Goal: Book appointment/travel/reservation

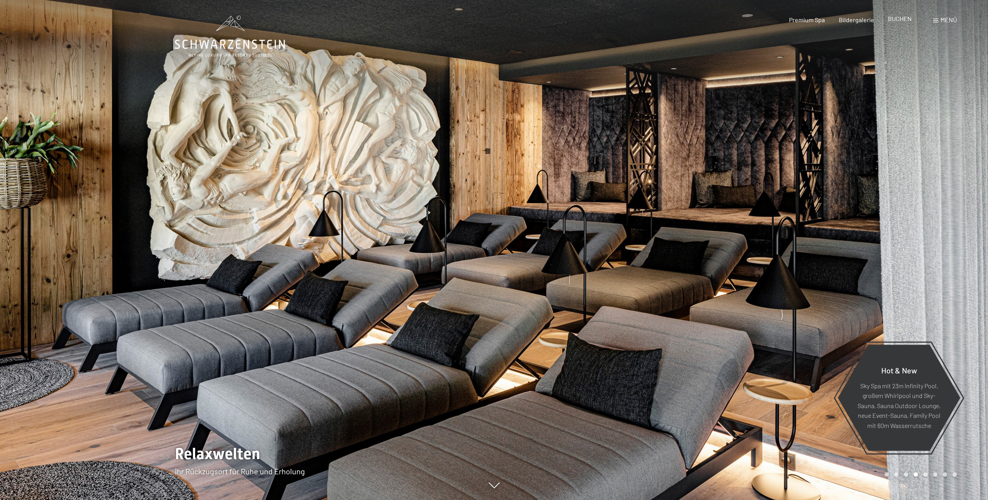
click at [901, 22] on span "BUCHEN" at bounding box center [900, 18] width 24 height 7
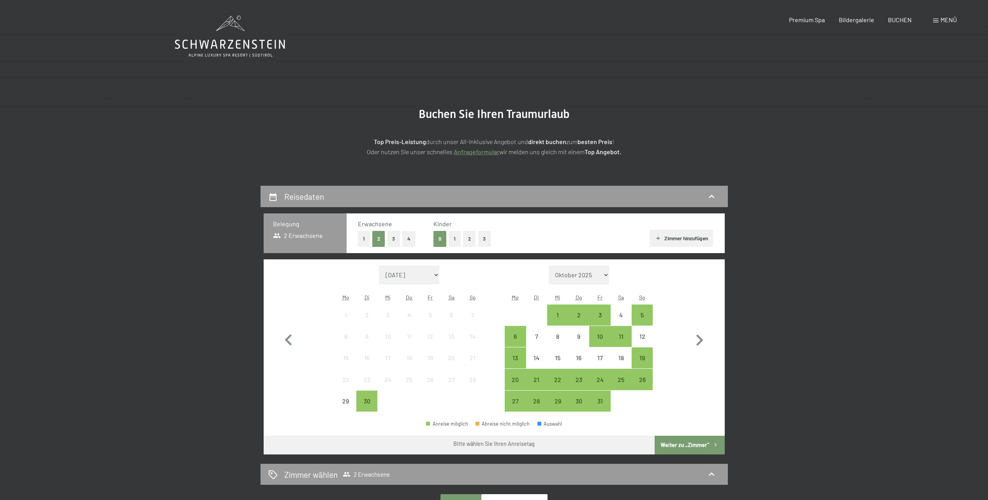
click at [473, 151] on link "Anfrageformular" at bounding box center [476, 151] width 46 height 7
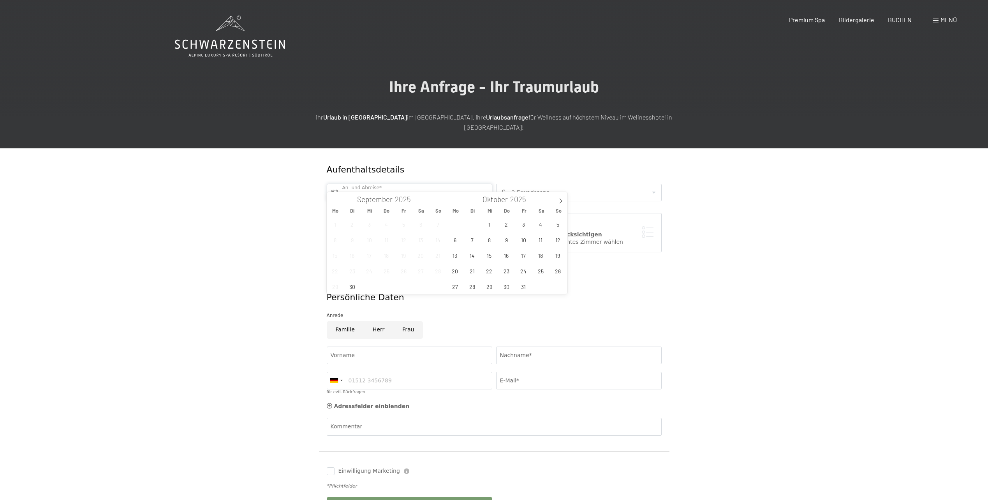
click at [415, 185] on input "text" at bounding box center [409, 193] width 165 height 18
click at [560, 199] on icon at bounding box center [560, 200] width 5 height 5
type input "2026"
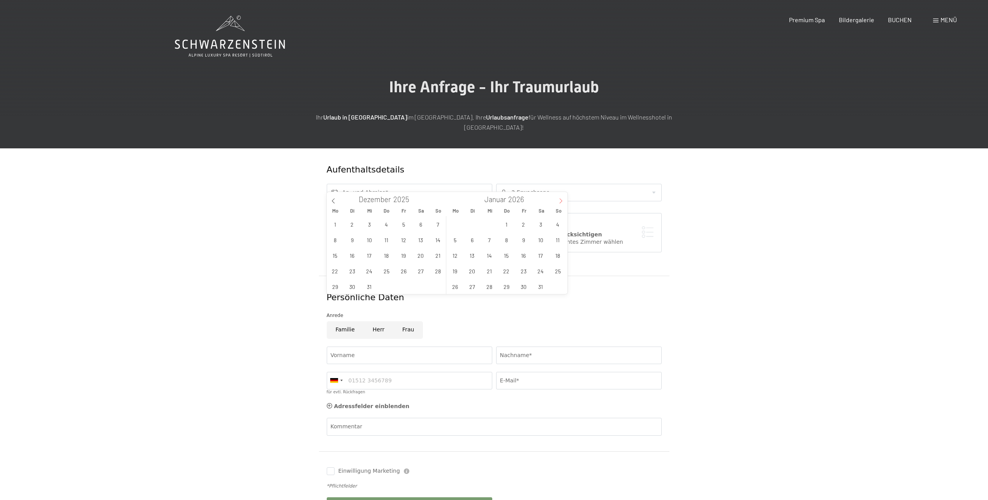
click at [560, 199] on icon at bounding box center [560, 200] width 5 height 5
type input "2026"
click at [560, 199] on icon at bounding box center [560, 200] width 5 height 5
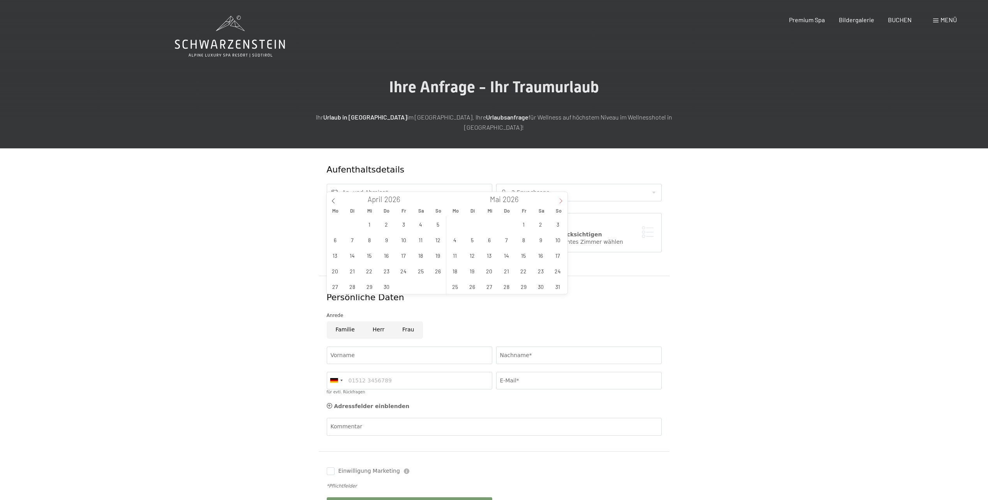
click at [560, 199] on icon at bounding box center [560, 200] width 5 height 5
click at [540, 239] on span "12" at bounding box center [540, 239] width 15 height 15
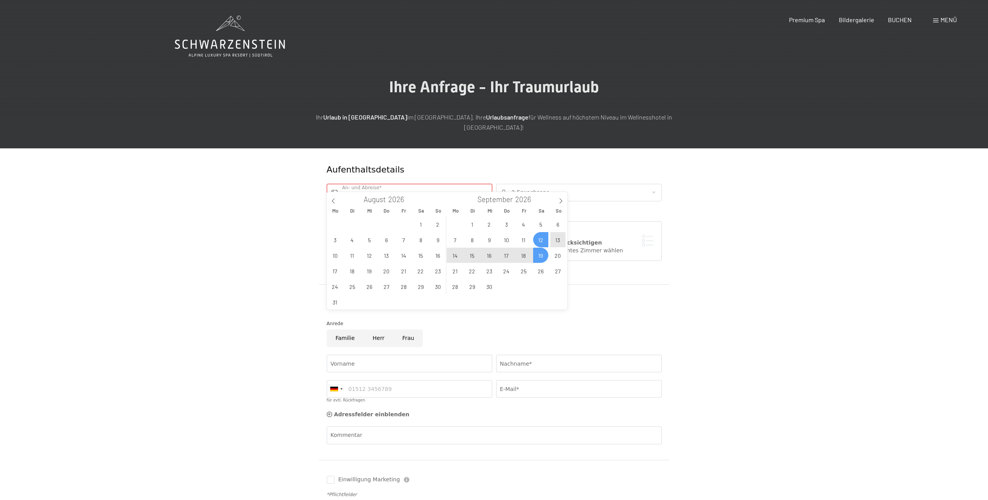
click at [541, 255] on span "19" at bounding box center [540, 255] width 15 height 15
type input "Sa. 12.09.2026 - Sa. 19.09.2026"
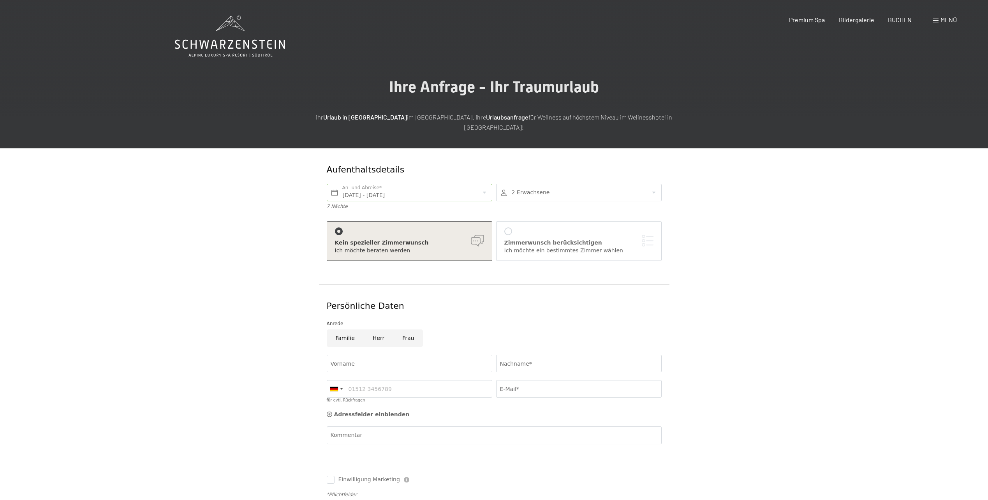
click at [645, 184] on div at bounding box center [578, 193] width 165 height 18
click at [649, 237] on icon at bounding box center [648, 239] width 5 height 5
type input "1"
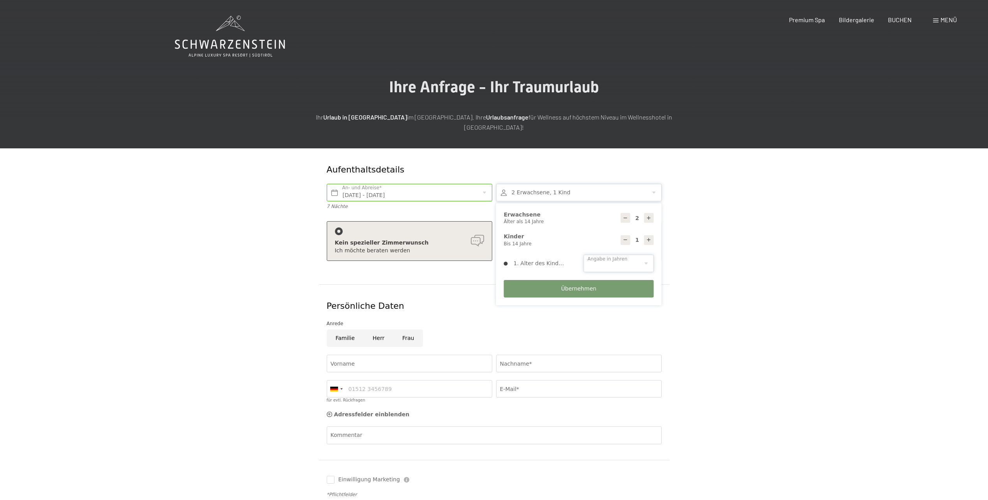
click at [644, 255] on select "0 1 2 3 4 5 6 7 8 9 10 11 12 13 14" at bounding box center [618, 264] width 70 height 18
select select "4"
click at [583, 255] on select "0 1 2 3 4 5 6 7 8 9 10 11 12 13 14" at bounding box center [618, 264] width 70 height 18
click at [573, 285] on span "Übernehmen" at bounding box center [578, 289] width 35 height 8
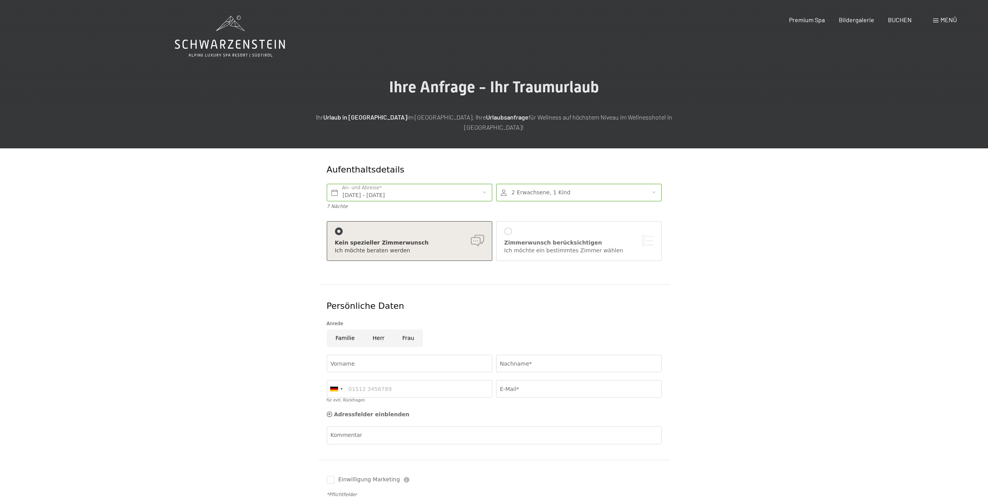
click at [610, 227] on div "Zimmerwunsch berücksichtigen Ich möchte ein bestimmtes Zimmer wählen" at bounding box center [578, 240] width 149 height 27
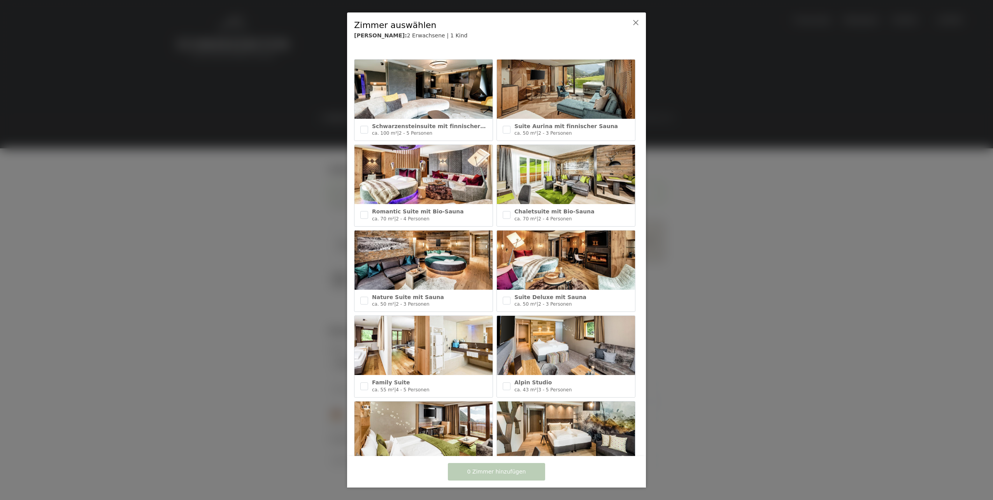
scroll to position [195, 0]
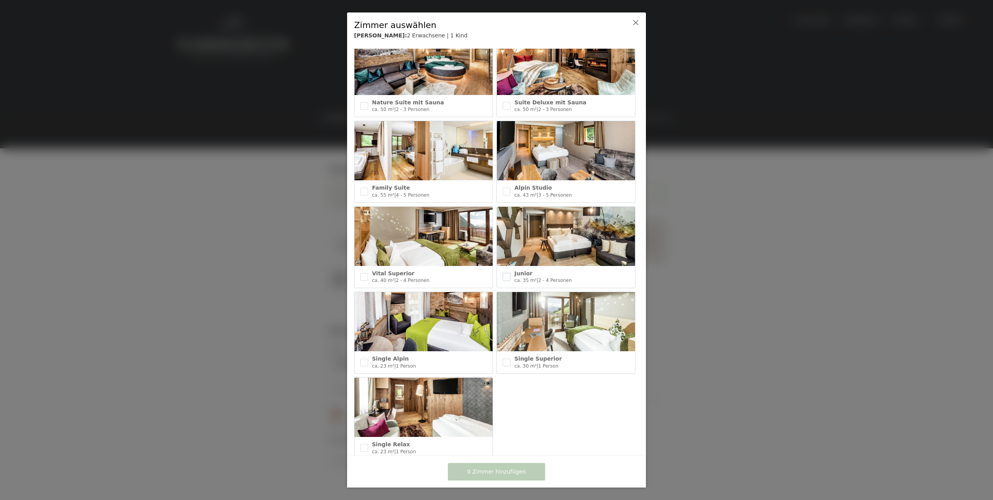
click at [503, 273] on input "checkbox" at bounding box center [507, 277] width 8 height 8
checkbox input "true"
click at [364, 274] on input "checkbox" at bounding box center [364, 277] width 8 height 8
checkbox input "true"
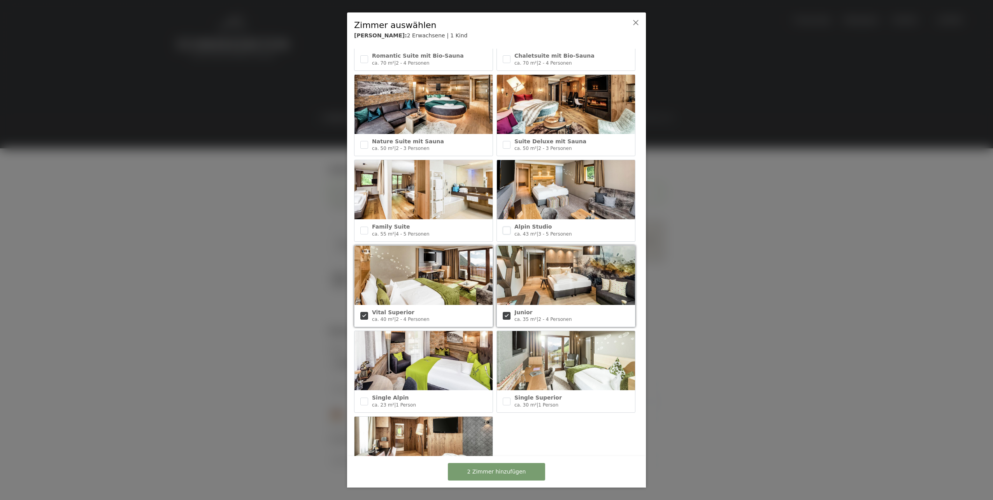
click at [503, 228] on input "checkbox" at bounding box center [507, 231] width 8 height 8
checkbox input "true"
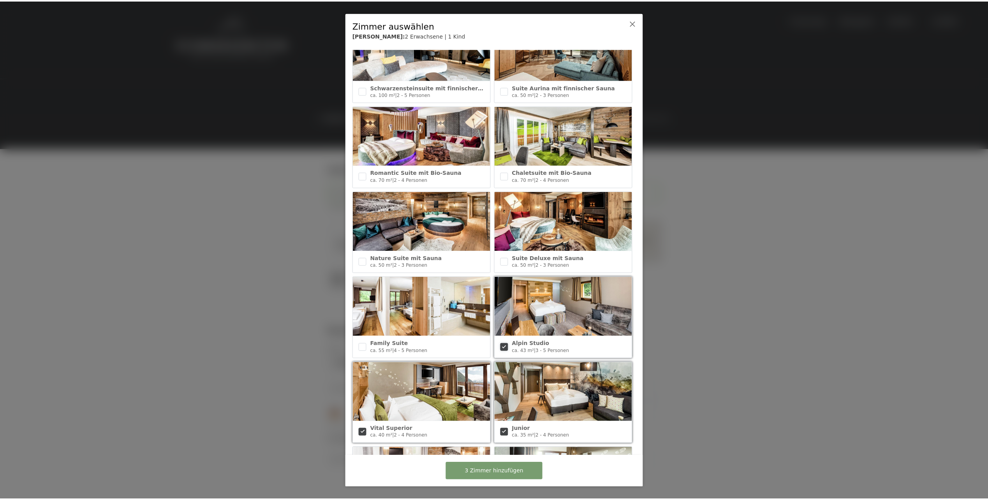
scroll to position [0, 0]
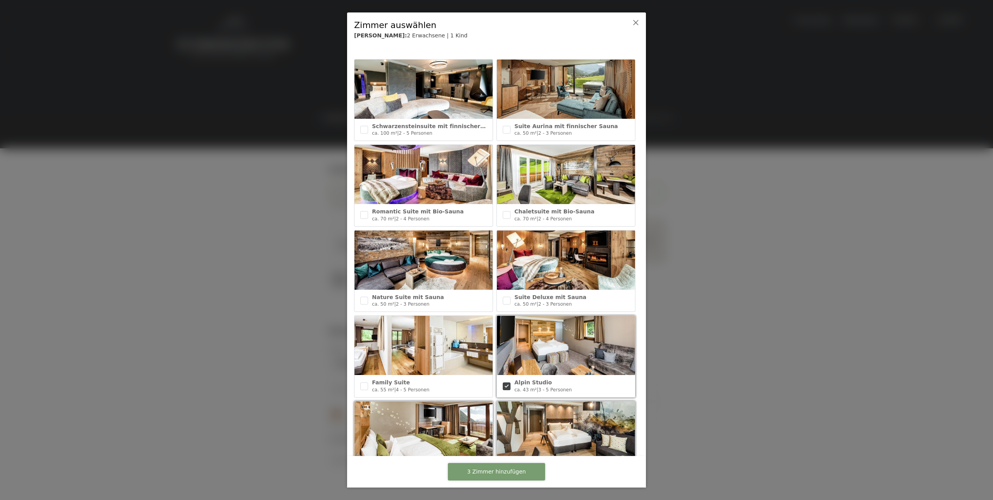
click at [489, 470] on span "3 Zimmer hinzufügen" at bounding box center [496, 472] width 59 height 8
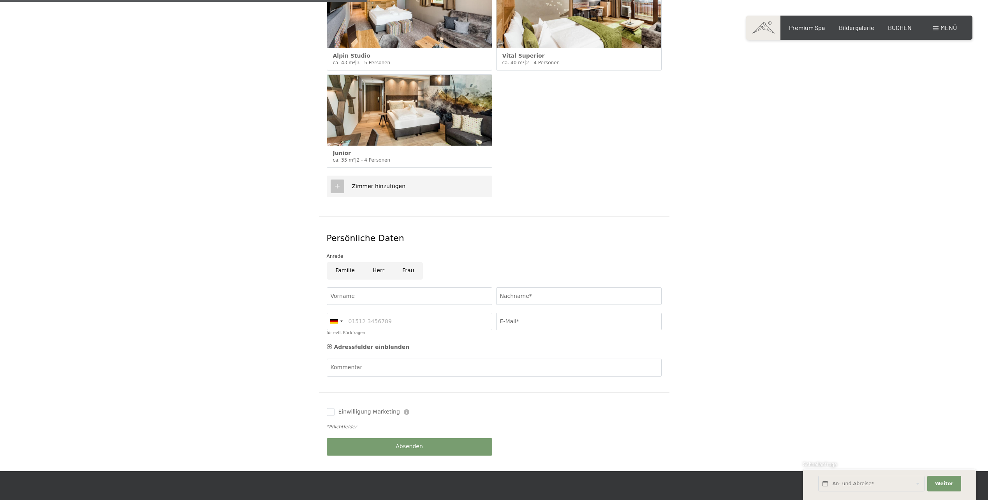
scroll to position [311, 0]
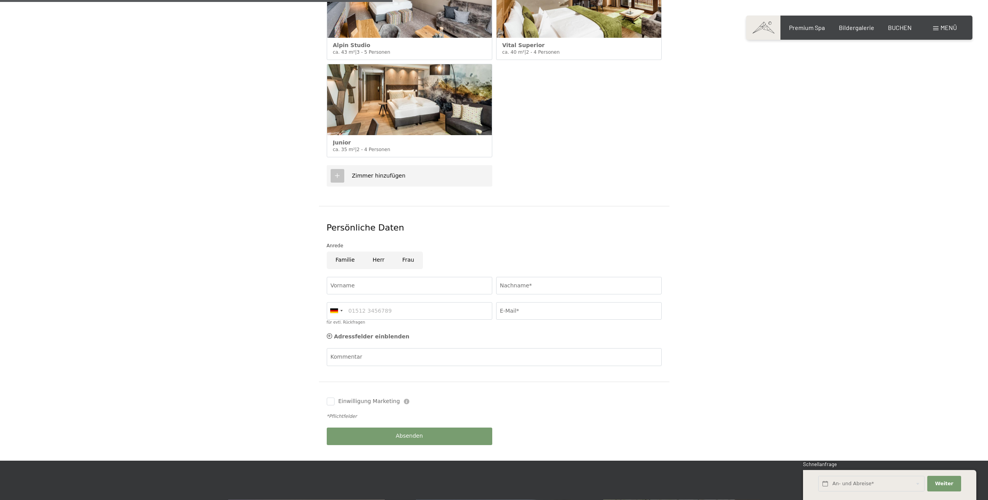
click at [408, 251] on input "Frau" at bounding box center [408, 260] width 30 height 18
radio input "true"
click at [391, 277] on input "Vorname" at bounding box center [409, 286] width 165 height 18
type input "Maike"
type input "Scheuerer"
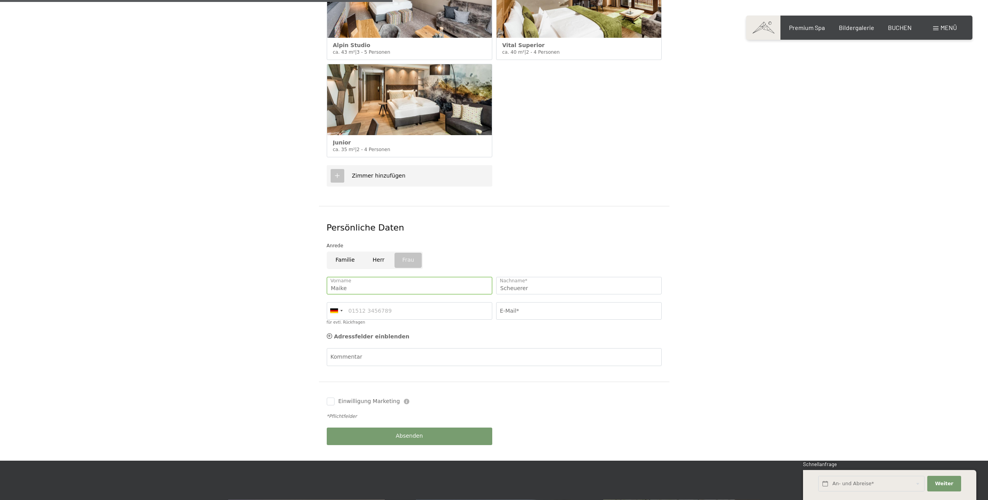
click at [168, 265] on div "Aufenthaltsdetails Sa. 12.09.2026 - Sa. 19.09.2026 An- und Abreise* 7 Nächte 2 …" at bounding box center [494, 149] width 988 height 624
click at [362, 302] on input "für evtl. Rückfragen" at bounding box center [409, 311] width 165 height 18
type input "017623454297"
type input "maike@schloegel.biz"
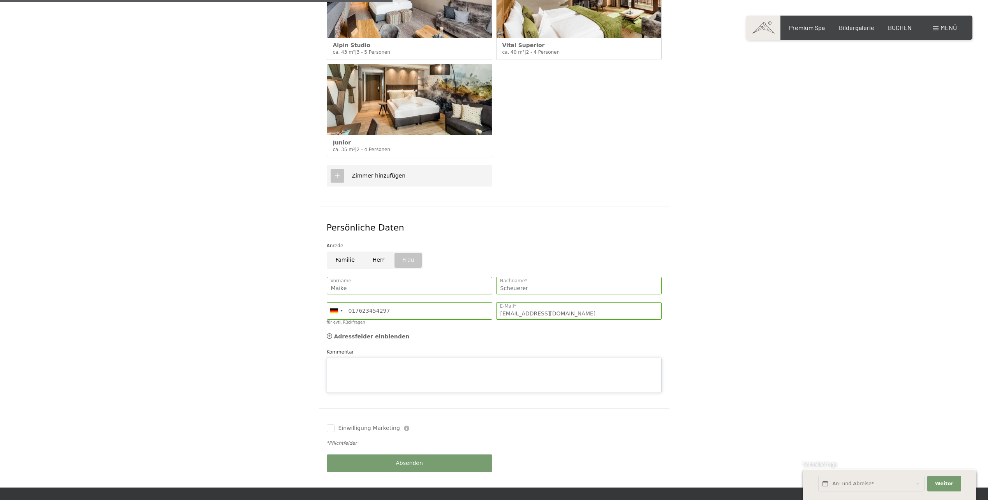
click at [388, 358] on textarea "Kommentar" at bounding box center [494, 375] width 335 height 35
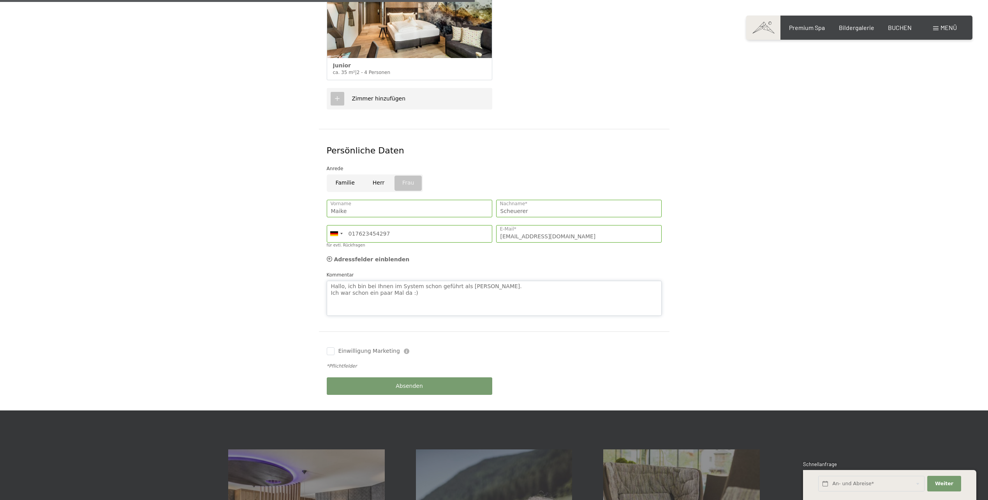
scroll to position [389, 0]
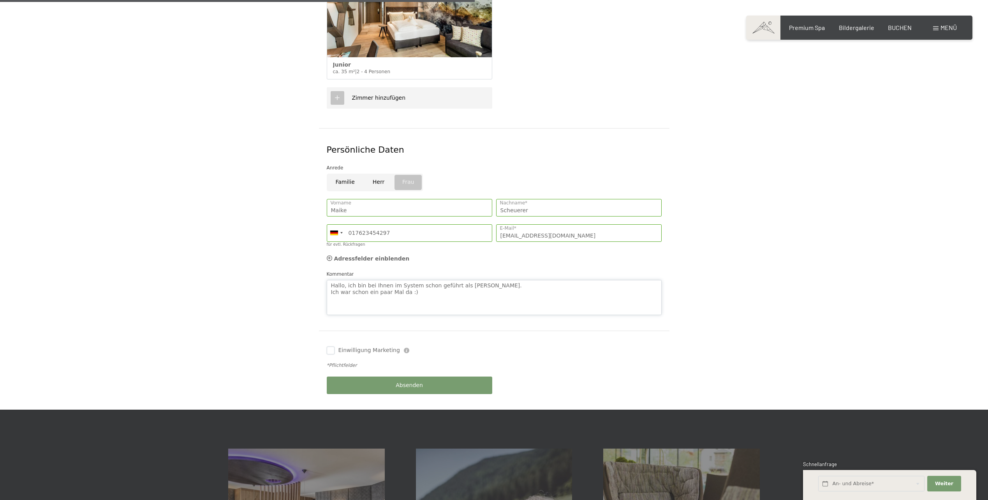
type textarea "Hallo, ich bin bei Ihnen im System schon geführt als Maike Schlögel. Ich war sc…"
click at [329, 346] on input "Einwilligung Marketing" at bounding box center [331, 350] width 8 height 8
checkbox input "true"
click at [408, 381] on span "Absenden" at bounding box center [408, 385] width 27 height 8
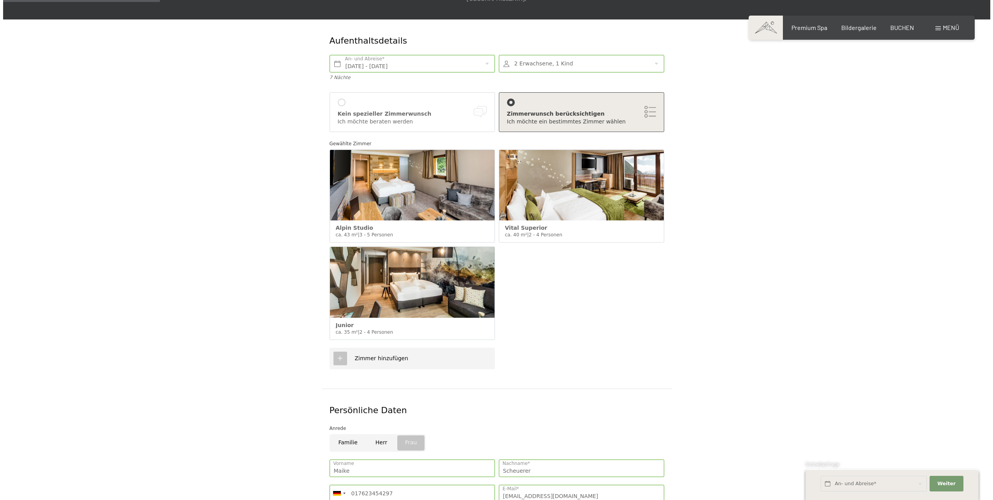
scroll to position [117, 0]
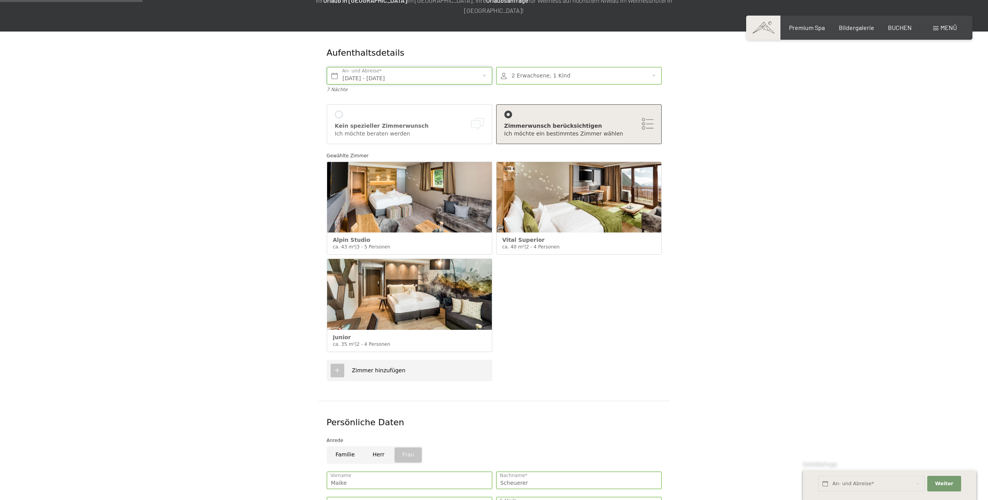
click at [484, 67] on input "Sa. 12.09.2026 - Sa. 19.09.2026" at bounding box center [409, 76] width 165 height 18
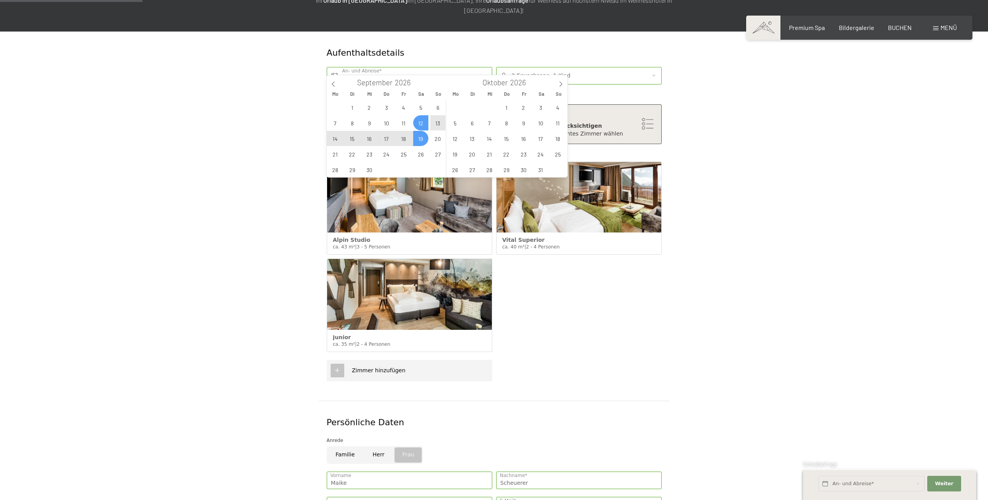
click at [336, 138] on span "14" at bounding box center [334, 138] width 15 height 15
click at [386, 137] on span "17" at bounding box center [386, 138] width 15 height 15
type input "Mo. 14.09.2026 - Do. 17.09.2026"
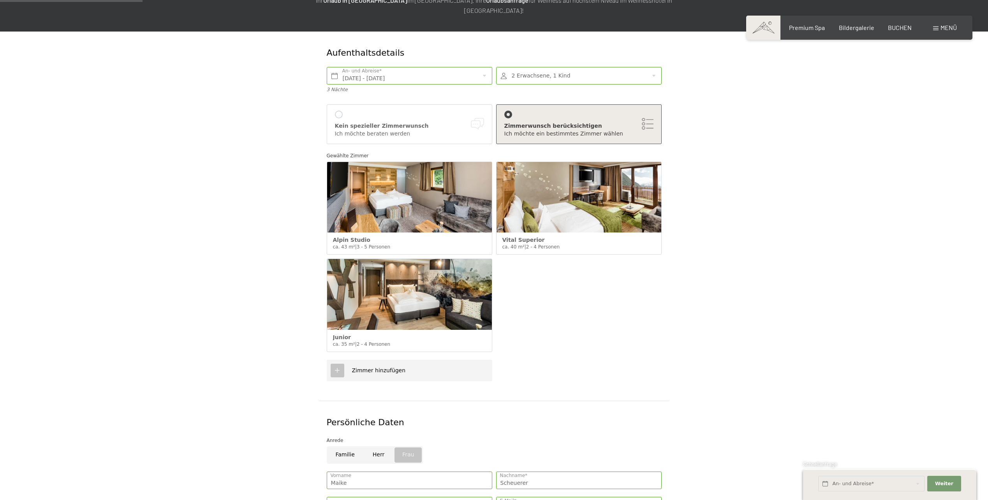
click at [548, 67] on div at bounding box center [578, 76] width 165 height 18
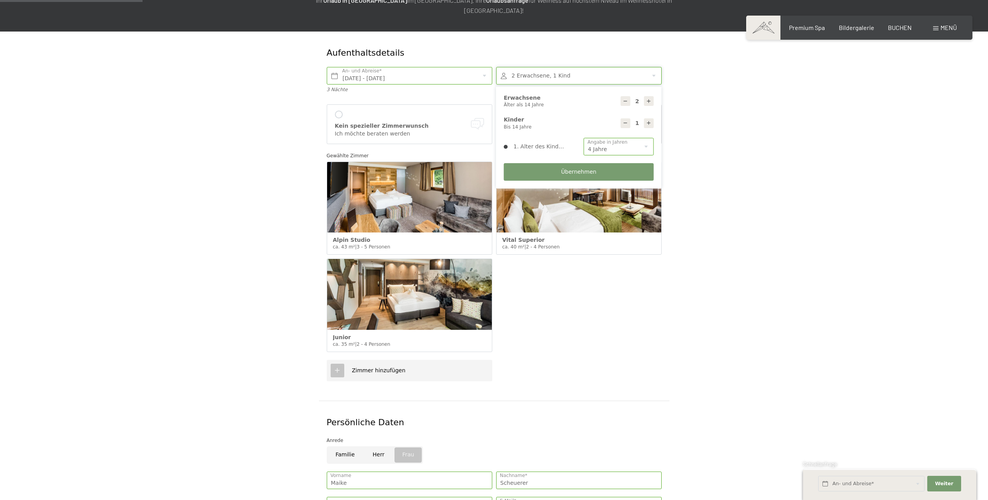
click at [625, 120] on icon at bounding box center [624, 122] width 5 height 5
type input "0"
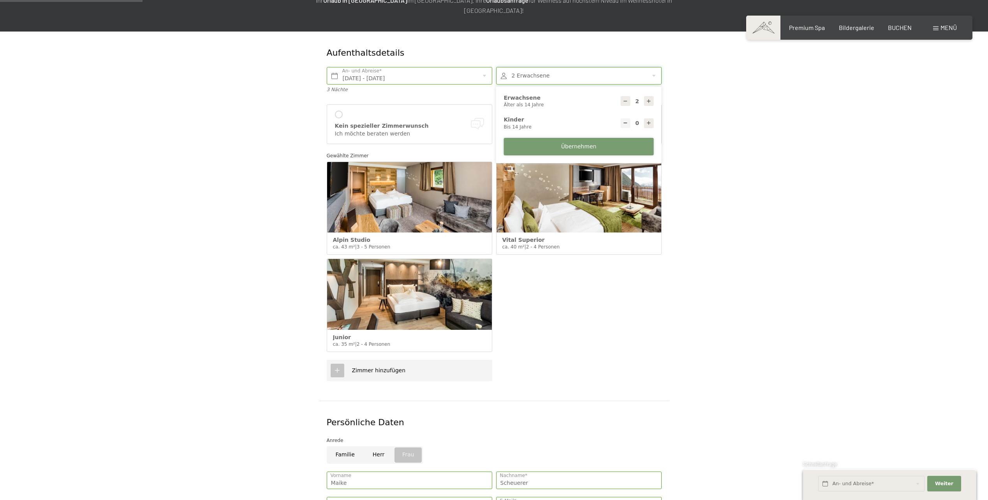
click at [577, 143] on span "Übernehmen" at bounding box center [578, 147] width 35 height 8
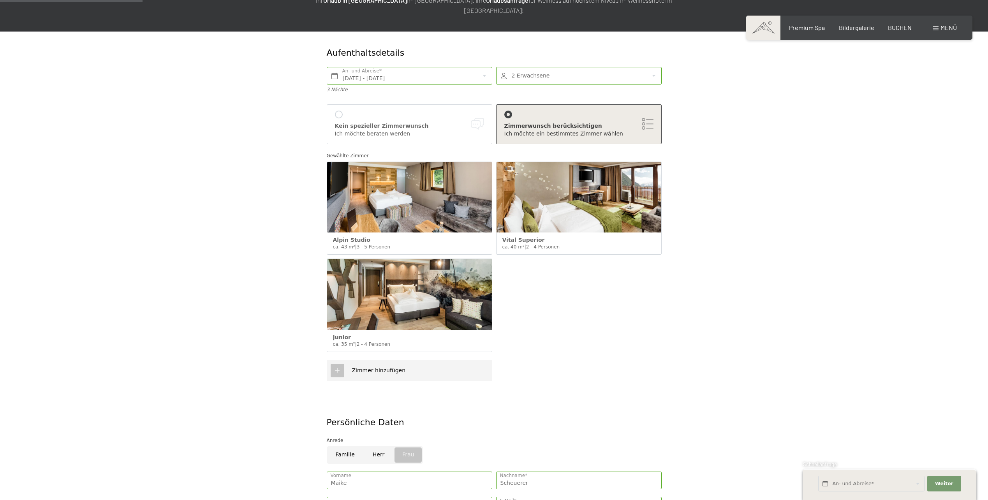
click at [646, 122] on div "Zimmerwunsch berücksichtigen" at bounding box center [578, 126] width 149 height 8
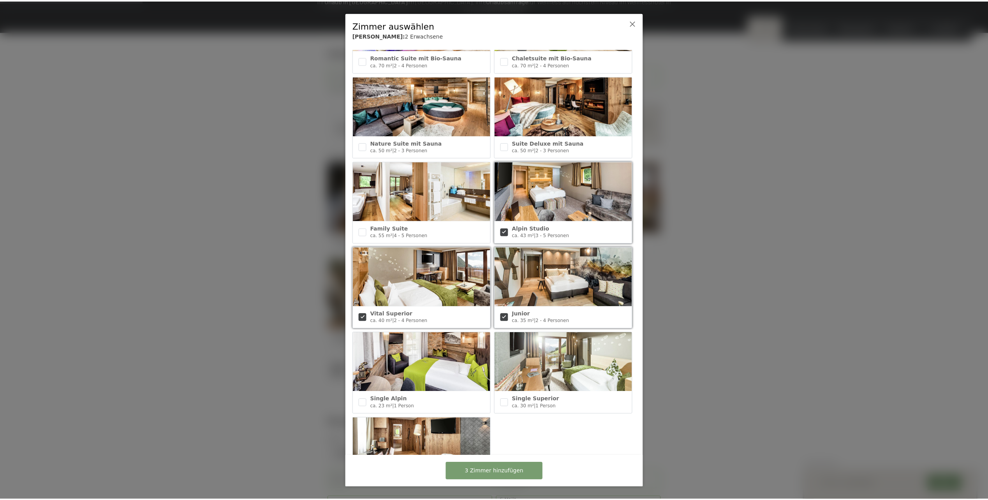
scroll to position [206, 0]
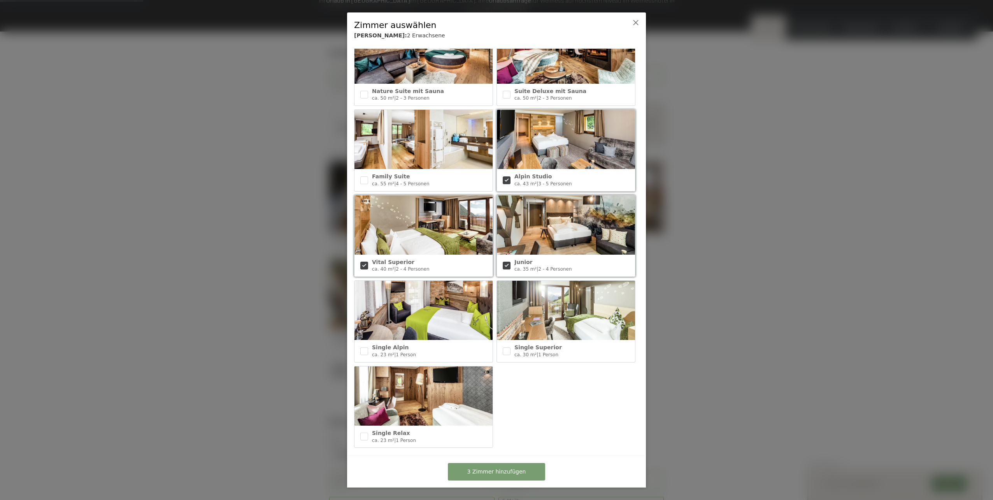
click at [363, 262] on input "checkbox" at bounding box center [364, 266] width 8 height 8
checkbox input "false"
click at [506, 176] on input "checkbox" at bounding box center [507, 180] width 8 height 8
checkbox input "false"
click at [566, 394] on div "Schwarzensteinsuite mit finnischer Sauna ca. 100 m² | 2 - 5 Personen Suite Auri…" at bounding box center [495, 152] width 285 height 605
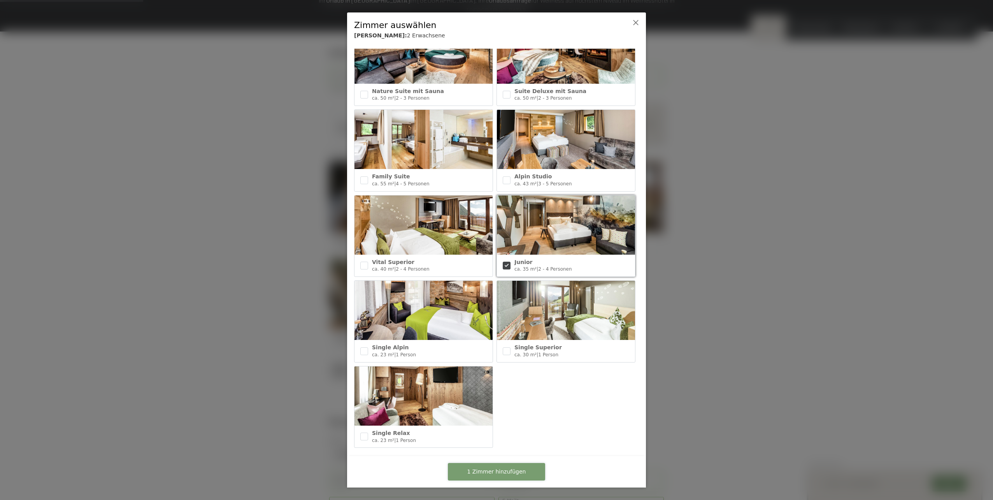
click at [507, 472] on span "1 Zimmer hinzufügen" at bounding box center [496, 472] width 59 height 8
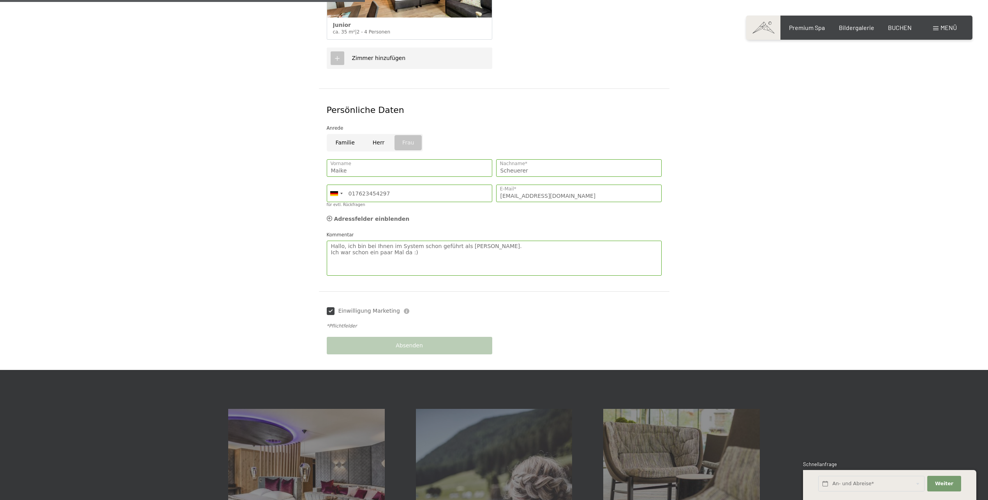
scroll to position [350, 0]
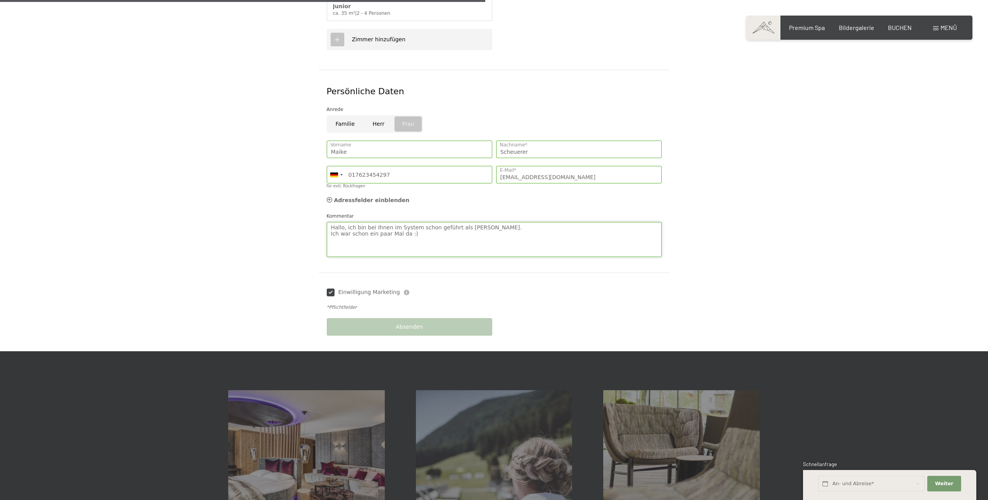
click at [419, 225] on textarea "Hallo, ich bin bei Ihnen im System schon geführt als Maike Schlögel. Ich war sc…" at bounding box center [494, 239] width 335 height 35
click at [424, 223] on textarea "Hallo, ich bin bei Ihnen im System schon geführt als Maike Schlögel. Ich war sc…" at bounding box center [494, 239] width 335 height 35
type textarea "Hallo, ich bin bei Ihnen im System schon geführt als Maike Schlögel. Ich war sc…"
click at [412, 318] on div "Absenden" at bounding box center [409, 326] width 169 height 25
click at [412, 323] on span "Absenden" at bounding box center [408, 327] width 27 height 8
